Goal: Task Accomplishment & Management: Manage account settings

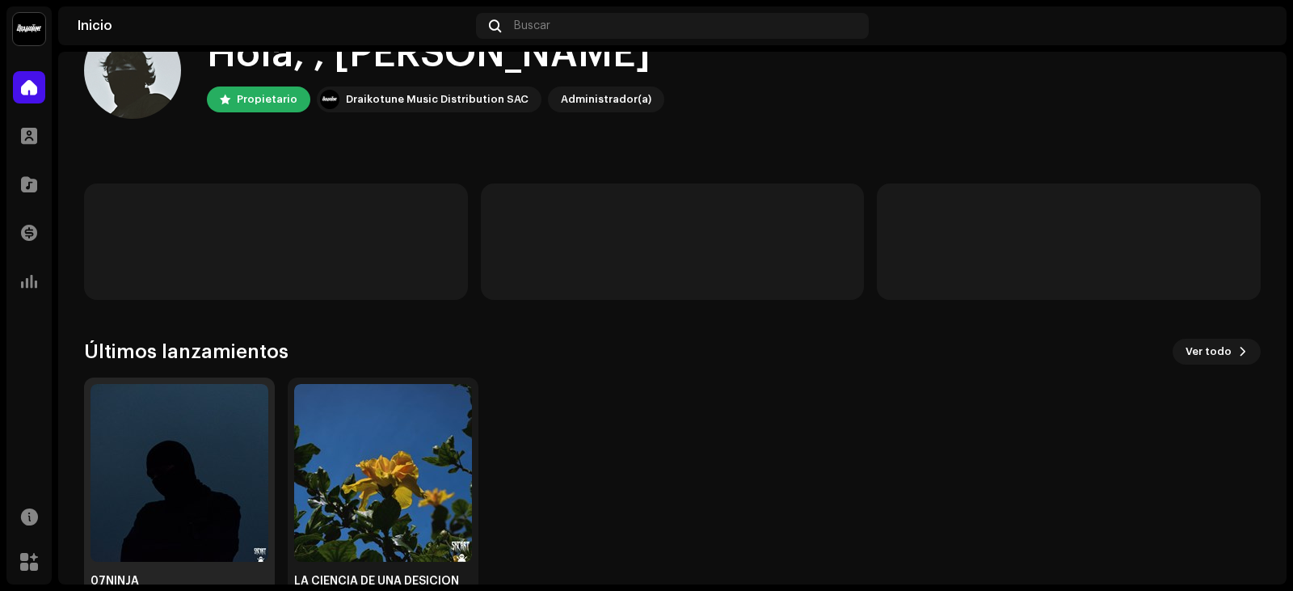
scroll to position [107, 0]
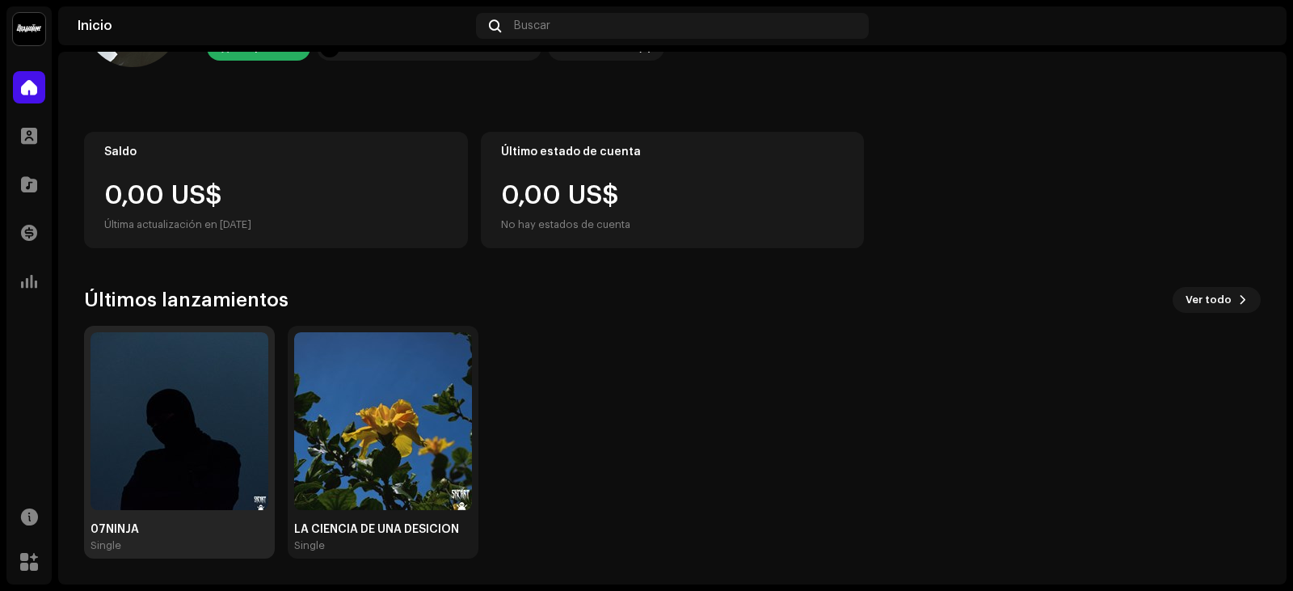
click at [238, 405] on img at bounding box center [180, 421] width 178 height 178
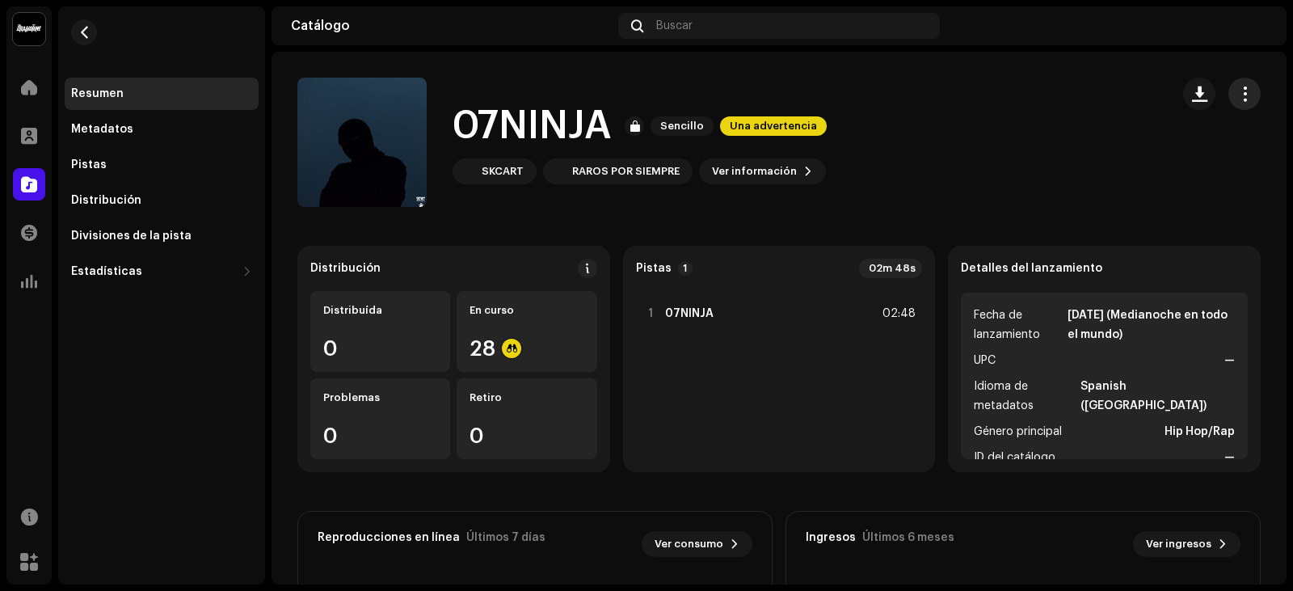
click at [1228, 85] on button "button" at bounding box center [1244, 94] width 32 height 32
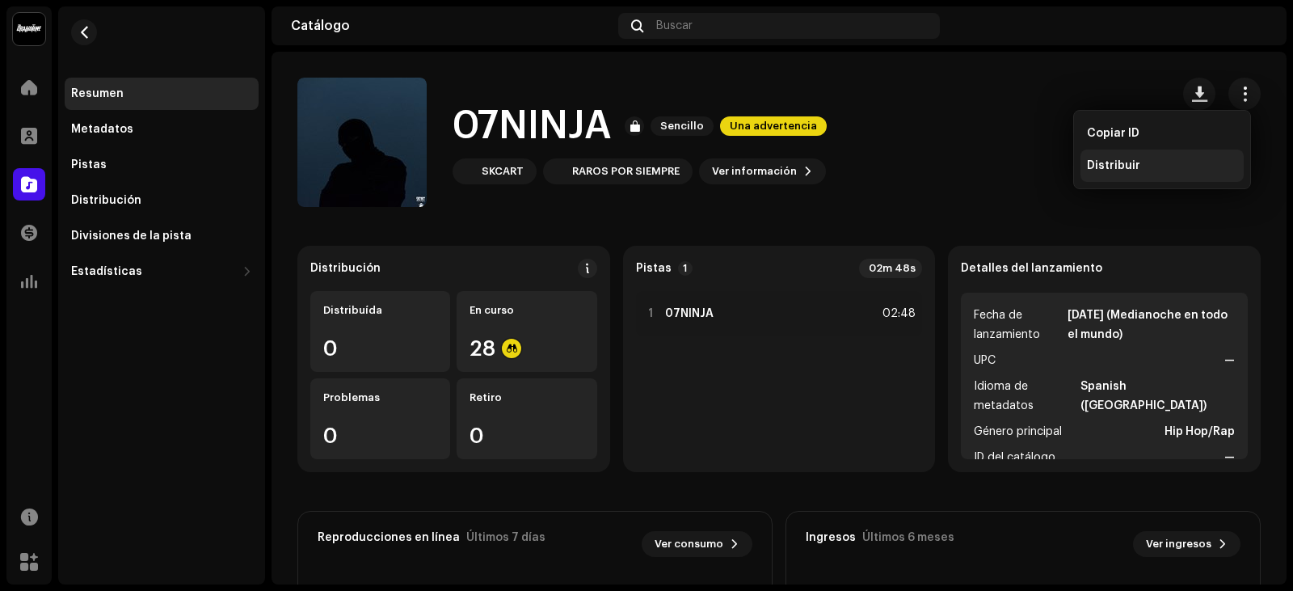
click at [1089, 171] on span "Distribuir" at bounding box center [1113, 165] width 53 height 13
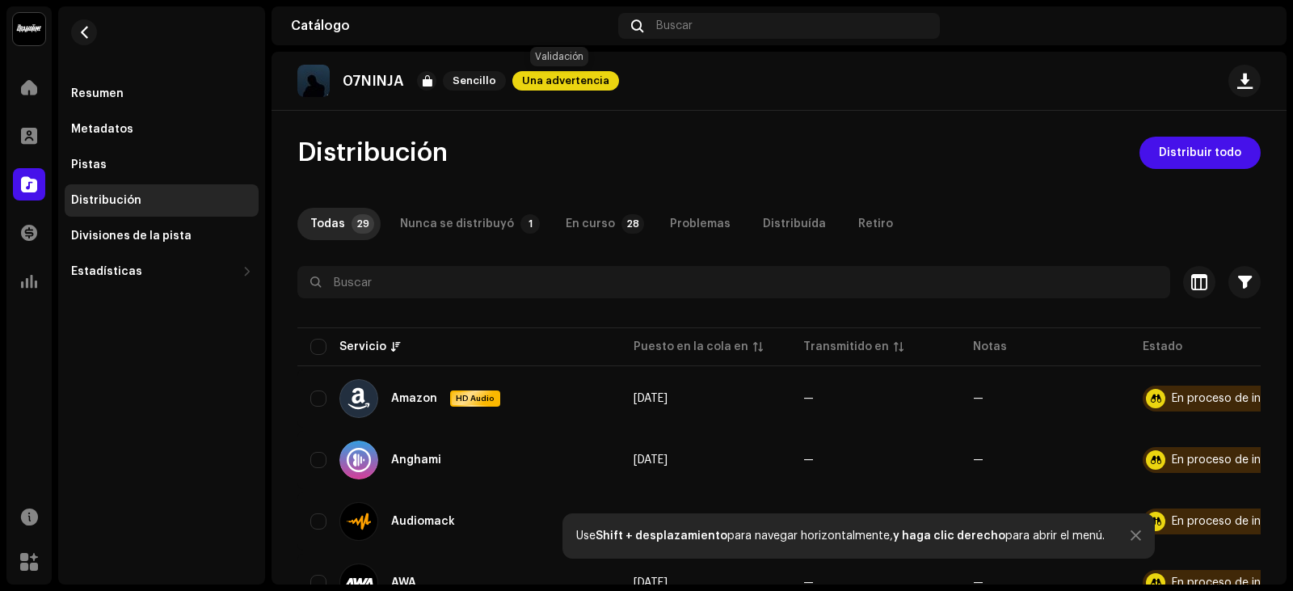
click at [557, 77] on span "Una advertencia" at bounding box center [565, 80] width 107 height 19
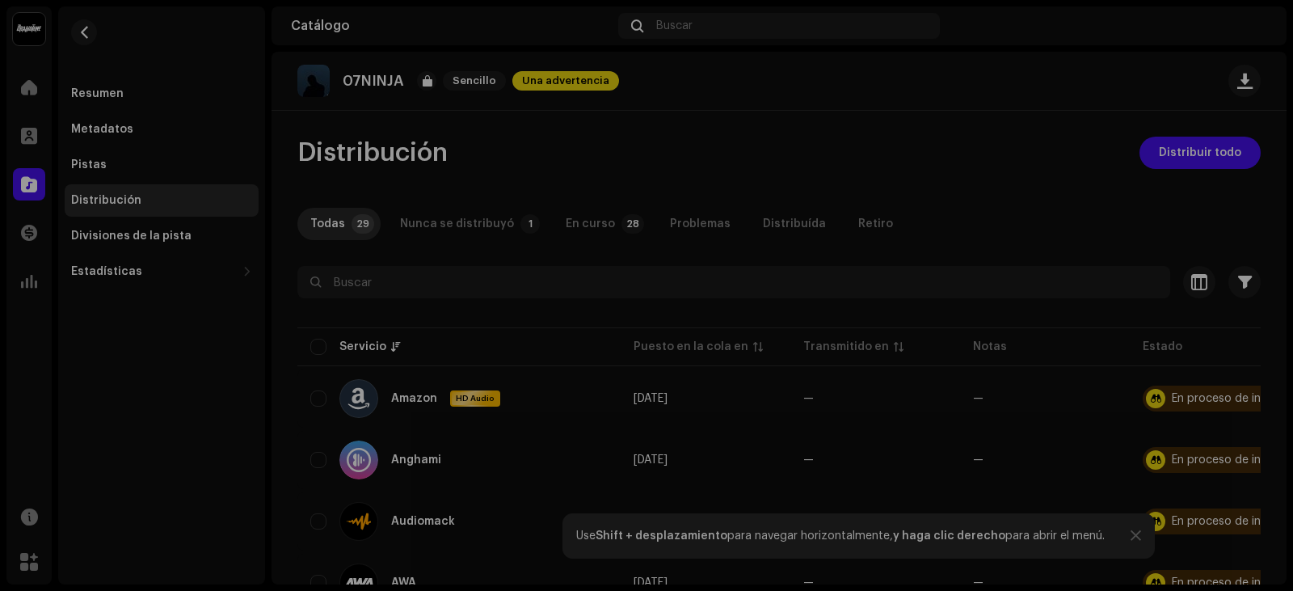
click at [770, 64] on div "Advertencias Por favor, revise estas advertencias para ver si necesita arreglar…" at bounding box center [646, 295] width 1293 height 591
